Goal: Task Accomplishment & Management: Manage account settings

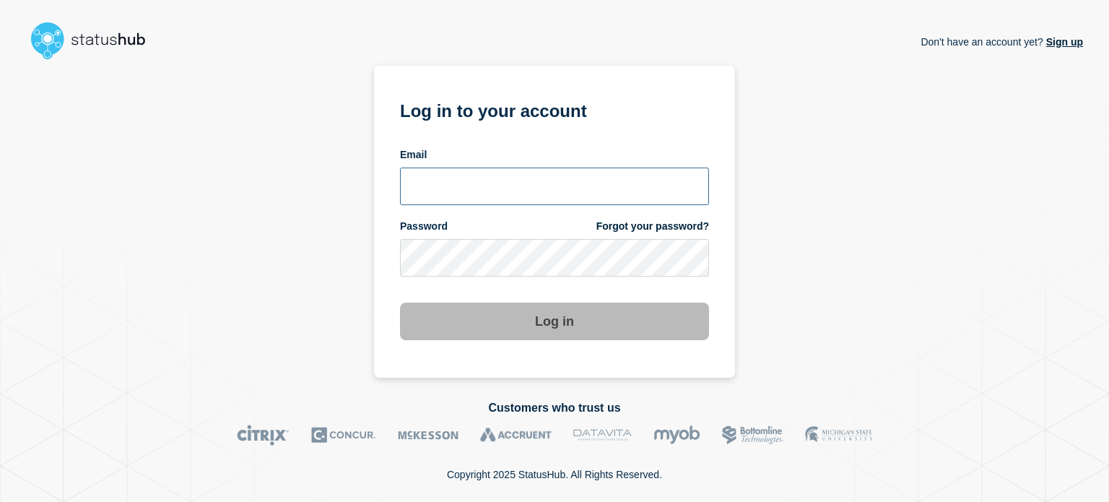
type input "[EMAIL_ADDRESS][PERSON_NAME][DOMAIN_NAME]"
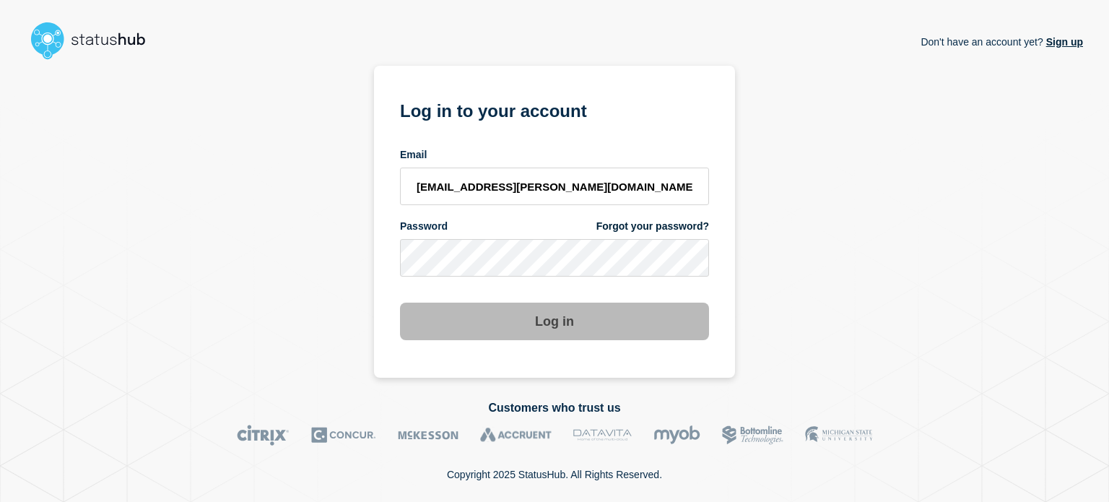
click at [520, 239] on div "Password Forgot your password?" at bounding box center [554, 247] width 309 height 57
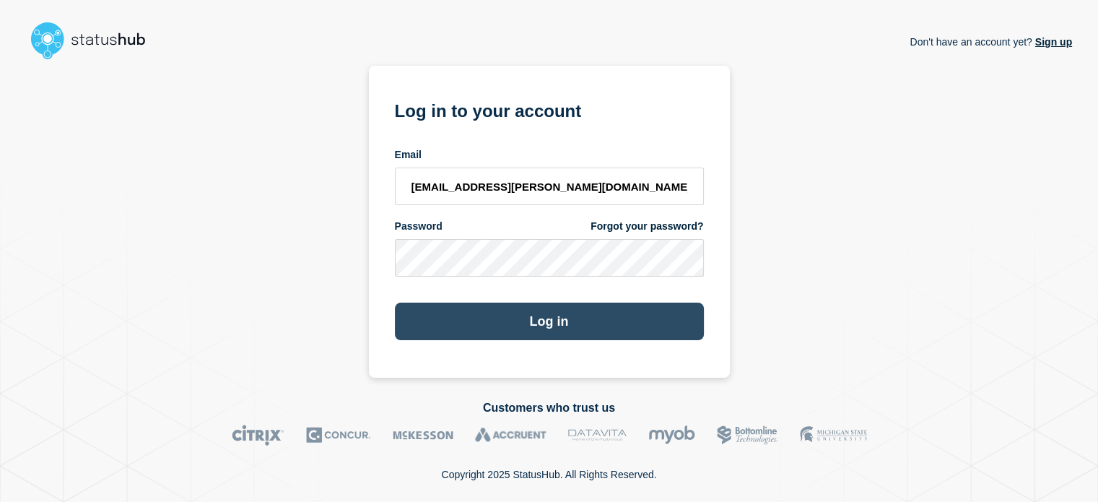
click at [655, 323] on button "Log in" at bounding box center [549, 321] width 309 height 38
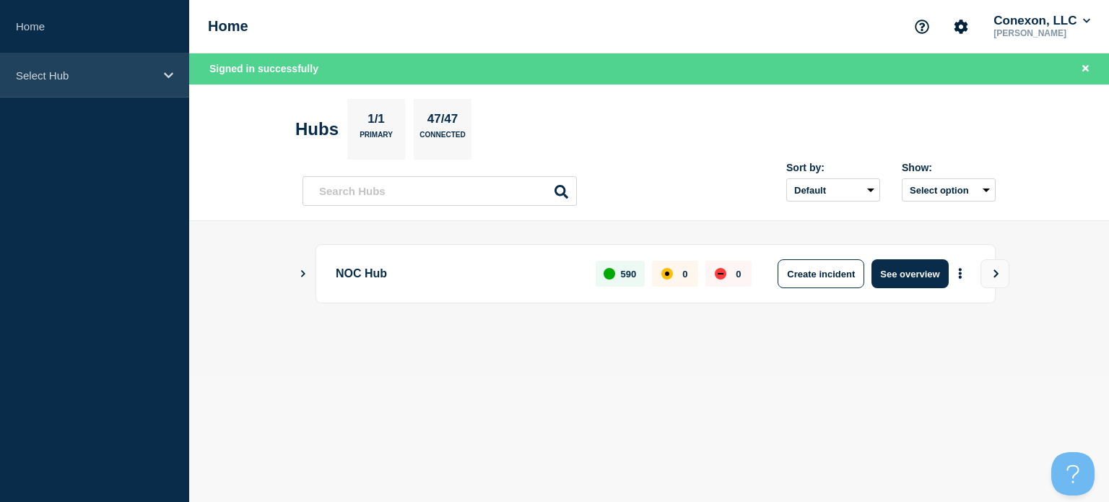
click at [127, 57] on div "Select Hub" at bounding box center [94, 75] width 189 height 44
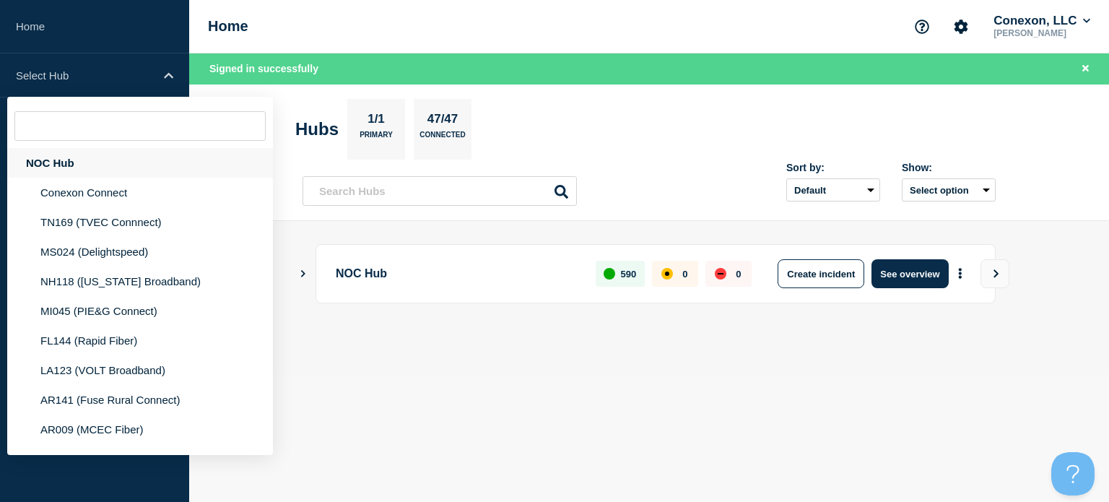
click at [55, 160] on div "NOC Hub" at bounding box center [140, 163] width 266 height 30
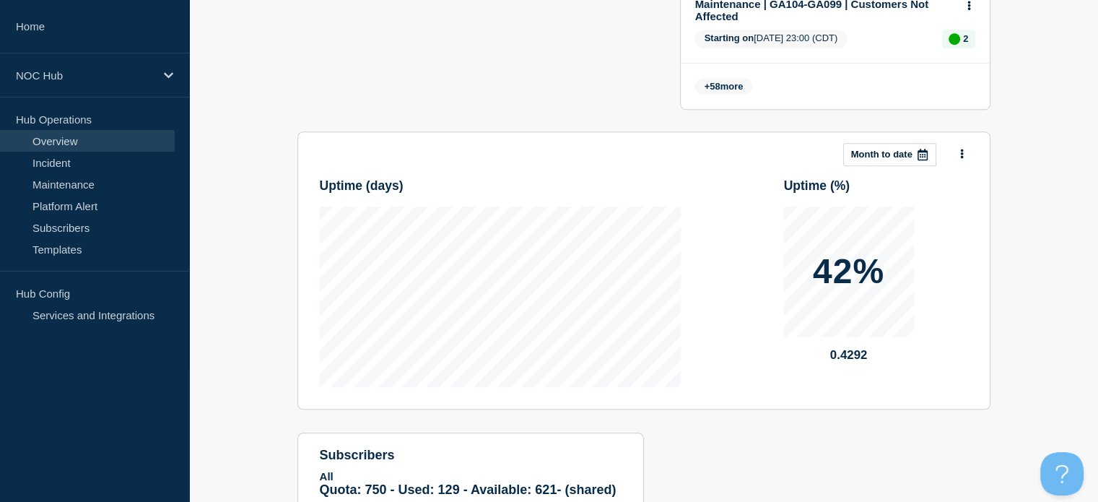
scroll to position [946, 0]
click at [103, 173] on link "Maintenance" at bounding box center [87, 184] width 175 height 22
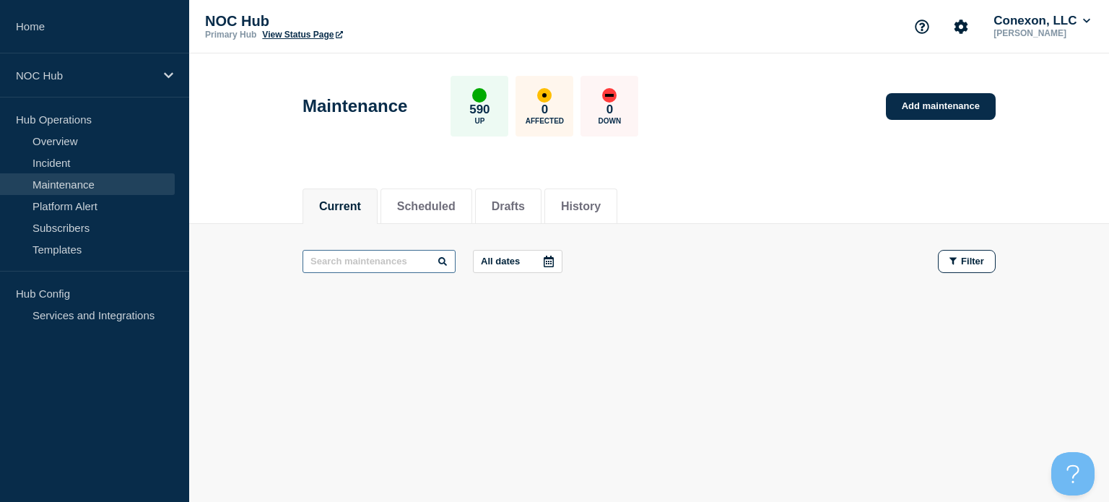
click at [401, 256] on input "text" at bounding box center [378, 261] width 153 height 23
type input "28828"
click at [441, 212] on button "Scheduled" at bounding box center [426, 206] width 58 height 13
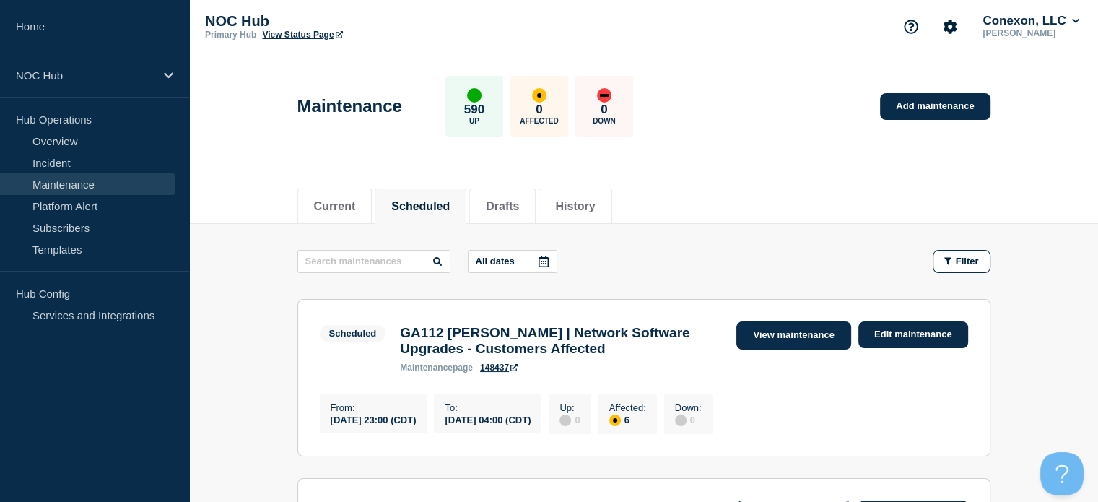
click at [764, 340] on link "View maintenance" at bounding box center [793, 335] width 114 height 28
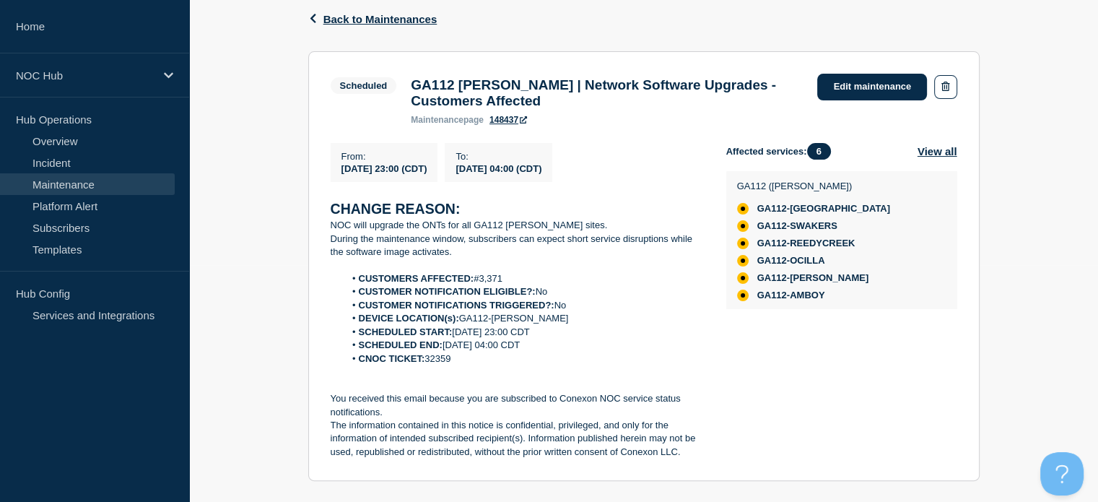
scroll to position [237, 0]
click at [826, 96] on link "Edit maintenance" at bounding box center [872, 87] width 110 height 27
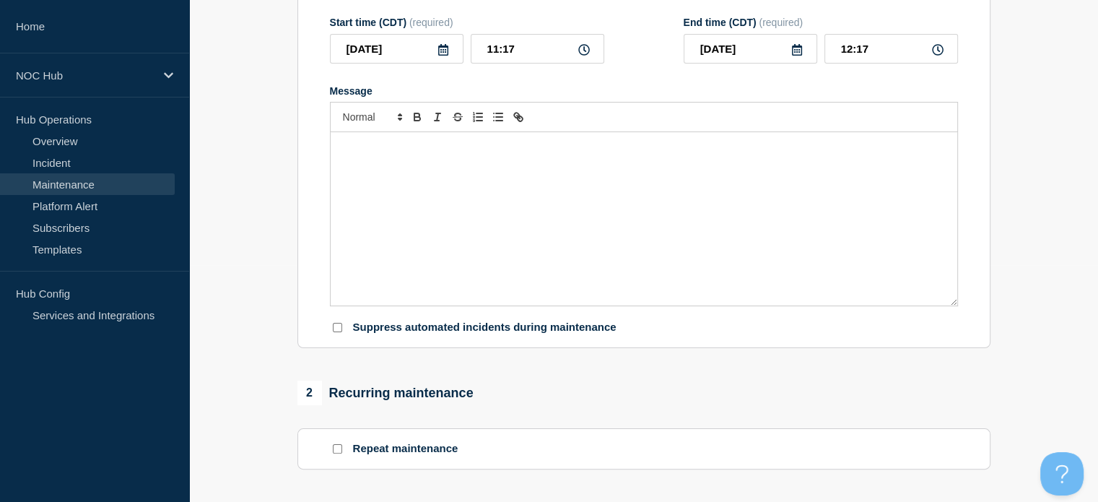
type input "GA112 Irwin | Network Software Upgrades - Customers Affected"
type input "23:00"
type input "2025-10-16"
type input "04:00"
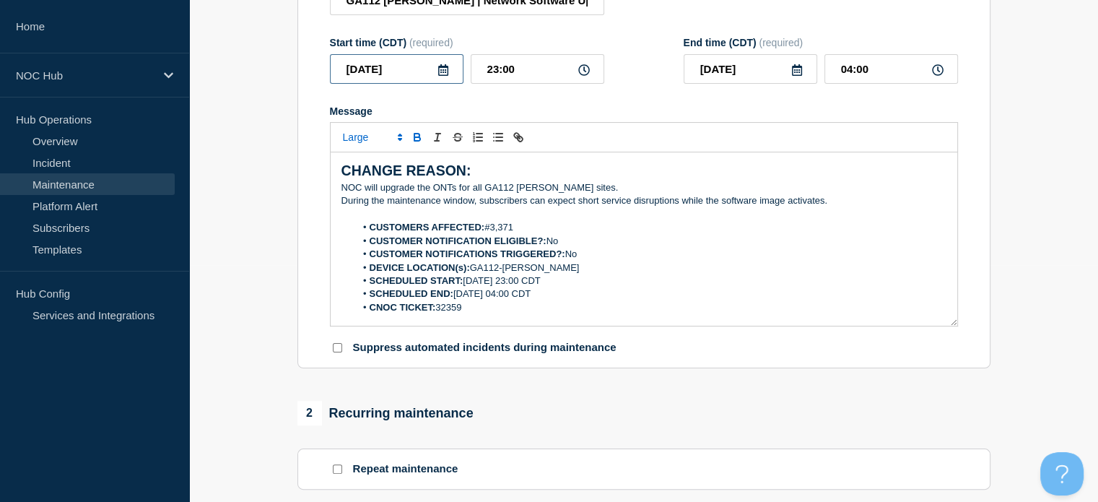
click at [412, 82] on input "2025-10-15" at bounding box center [397, 69] width 134 height 30
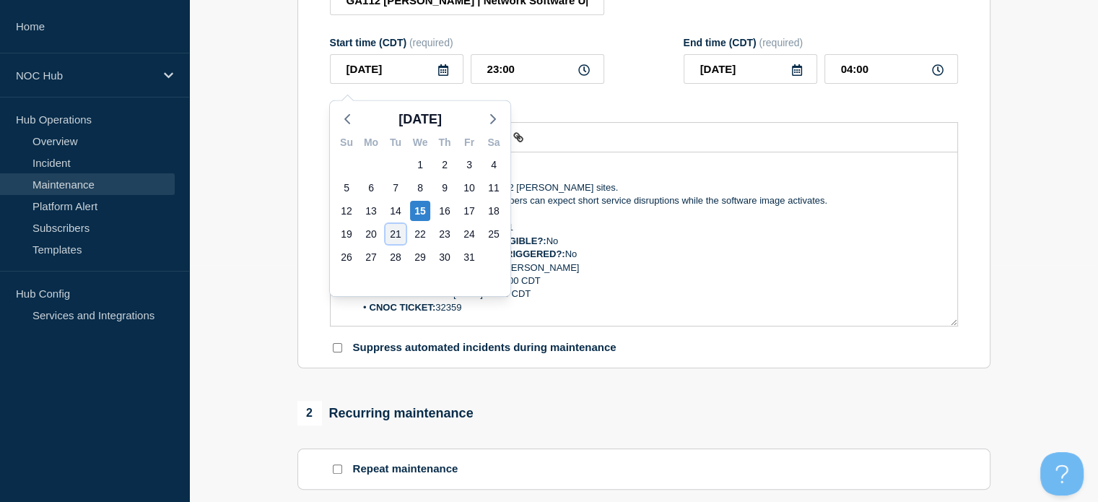
click at [392, 236] on div "21" at bounding box center [395, 234] width 20 height 20
type input "2025-10-21"
type input "2025-10-22"
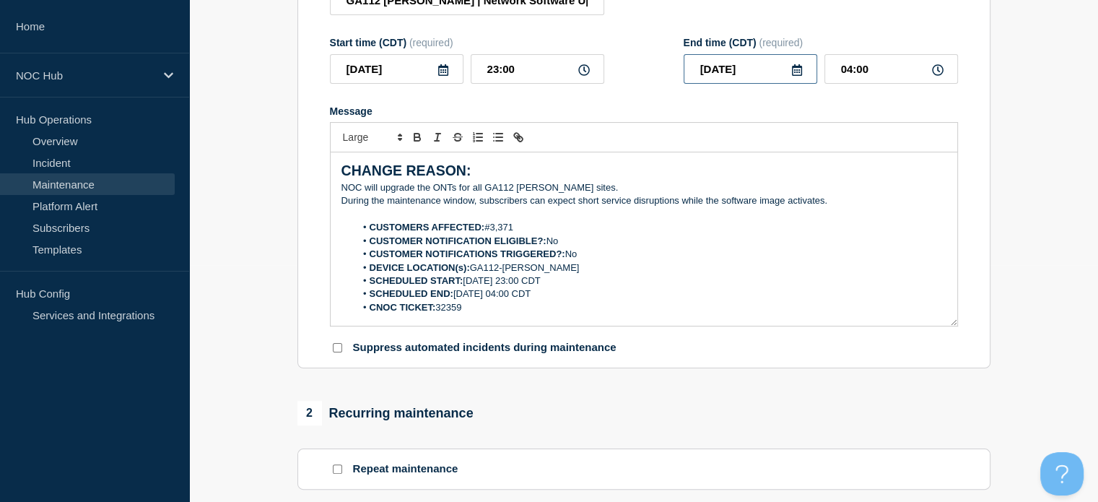
click at [752, 84] on input "2025-10-22" at bounding box center [751, 69] width 134 height 30
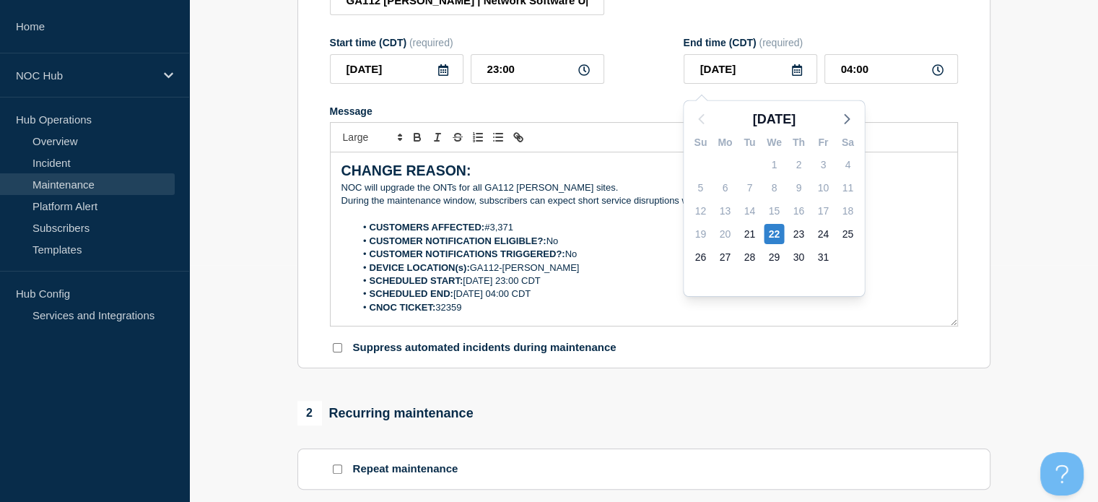
click at [609, 126] on div "Message CHANGE REASON: NOC will upgrade the ONTs for all GA112 Irwin sites. Dur…" at bounding box center [644, 216] width 628 height 222
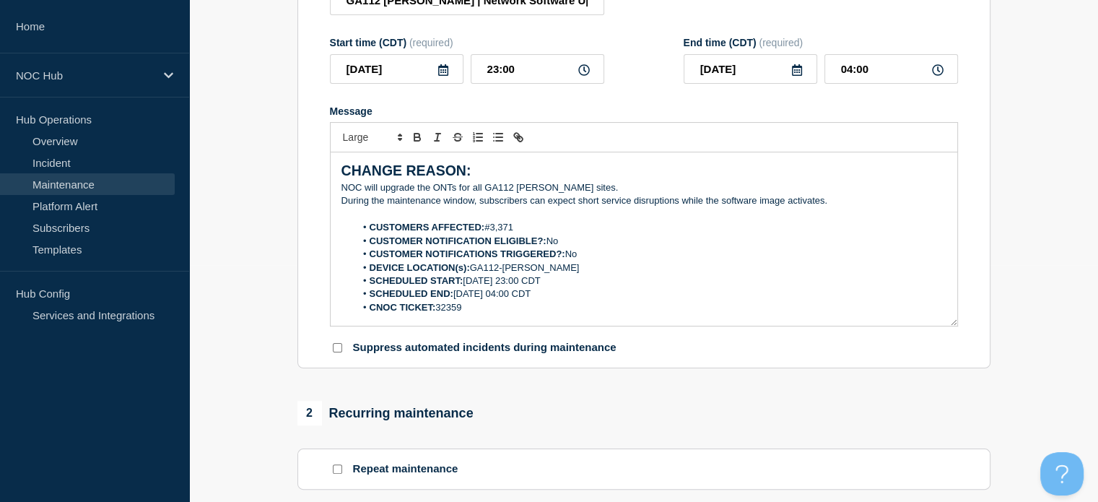
click at [487, 287] on li "SCHEDULED START: 10-15-2025, 23:00 CDT" at bounding box center [650, 280] width 591 height 13
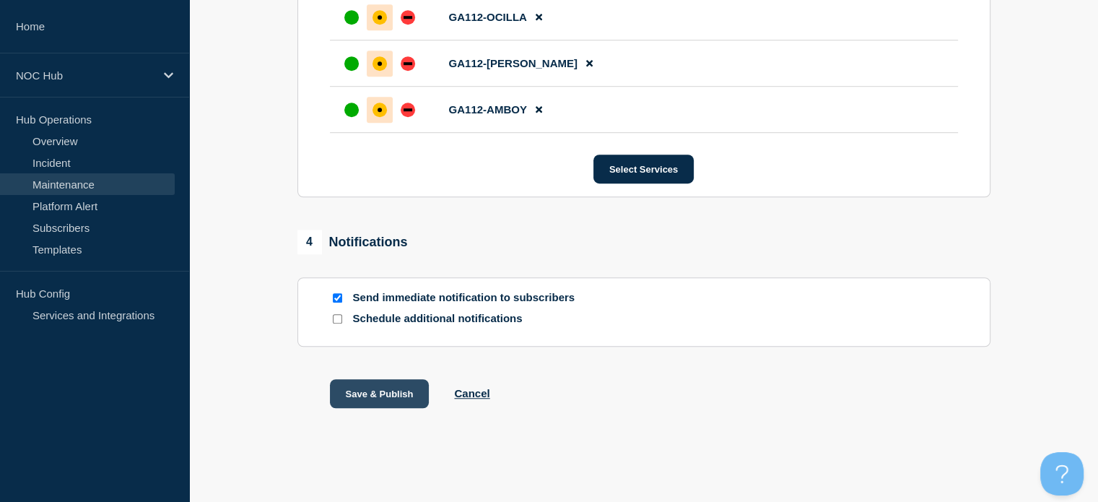
scroll to position [1022, 0]
click at [396, 396] on button "Save & Publish" at bounding box center [380, 393] width 100 height 29
